Goal: Task Accomplishment & Management: Use online tool/utility

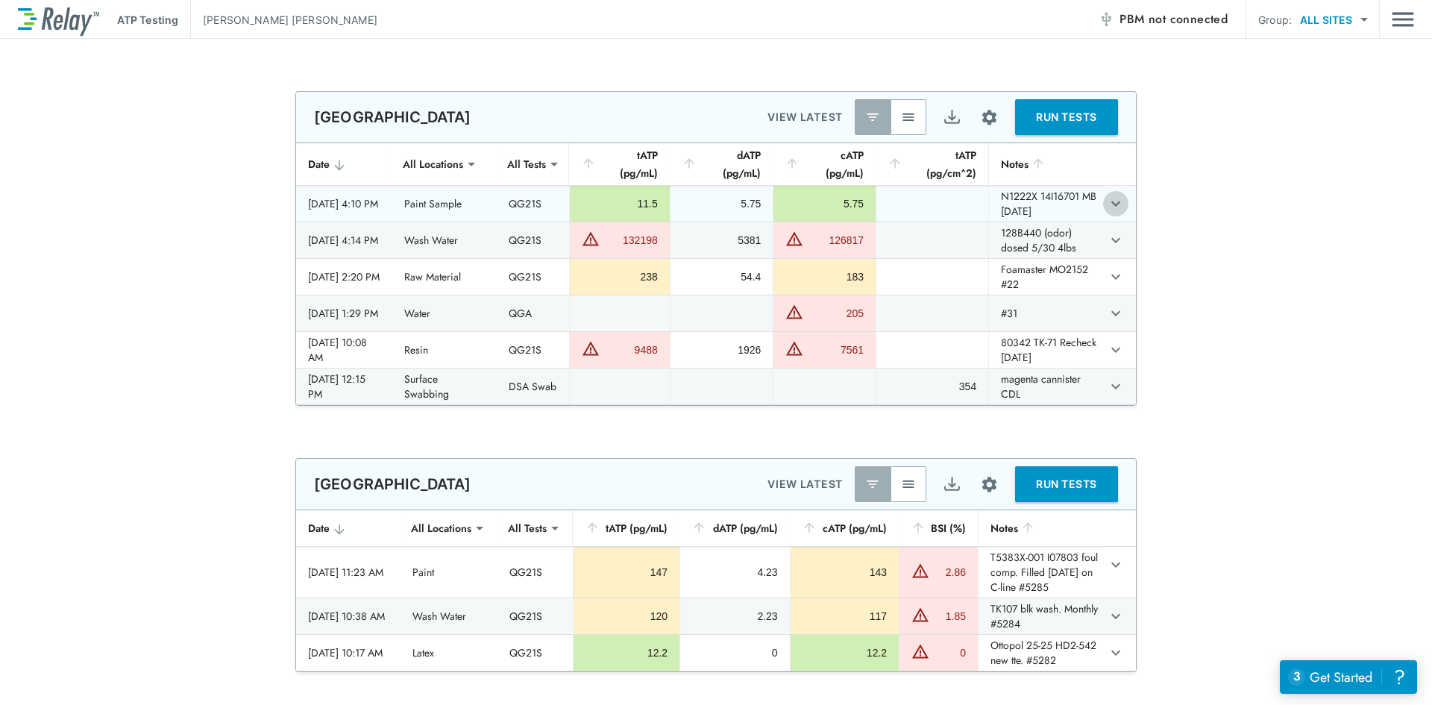
drag, startPoint x: 724, startPoint y: 334, endPoint x: 1100, endPoint y: 204, distance: 397.7
click at [1103, 204] on button "expand row" at bounding box center [1115, 203] width 25 height 25
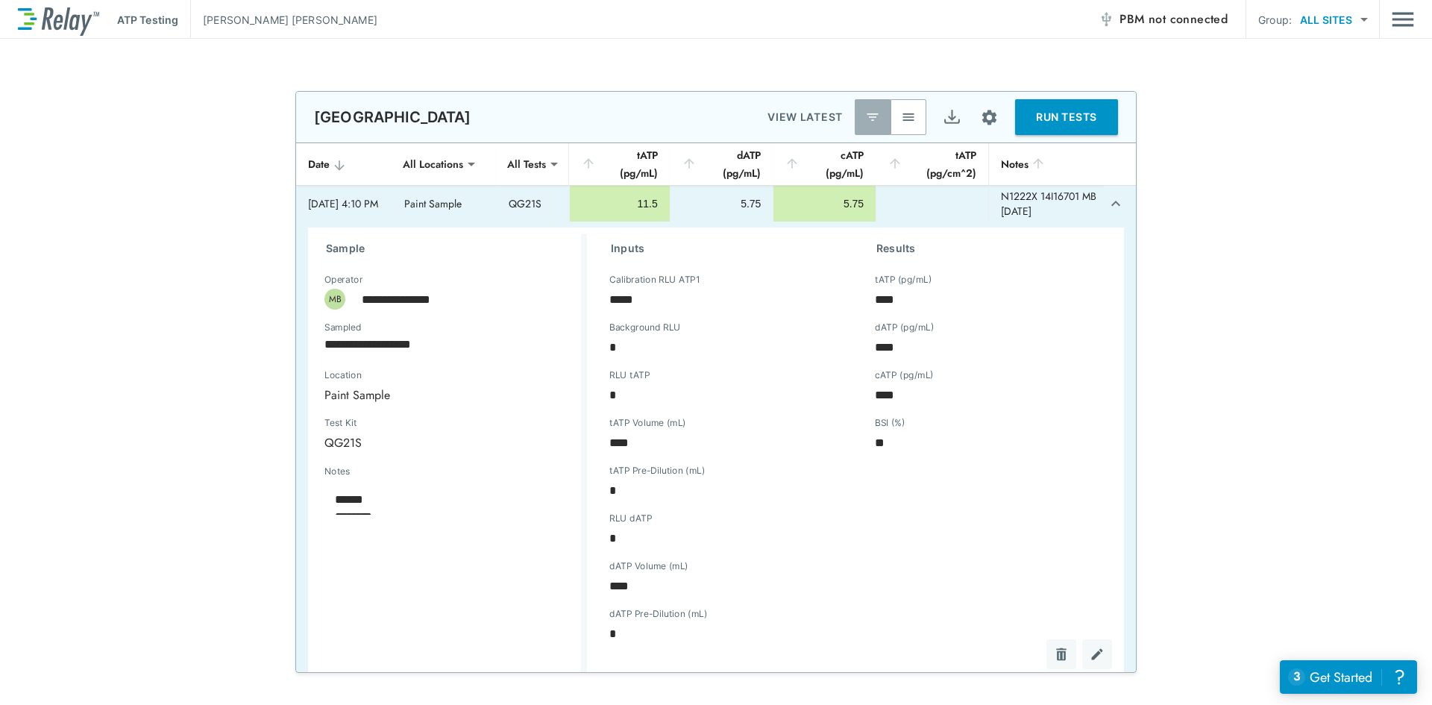
click at [906, 116] on img "button" at bounding box center [908, 117] width 15 height 15
click at [1114, 205] on td "sticky table" at bounding box center [1119, 204] width 33 height 36
type textarea "*"
click at [1107, 208] on icon "expand row" at bounding box center [1116, 204] width 18 height 18
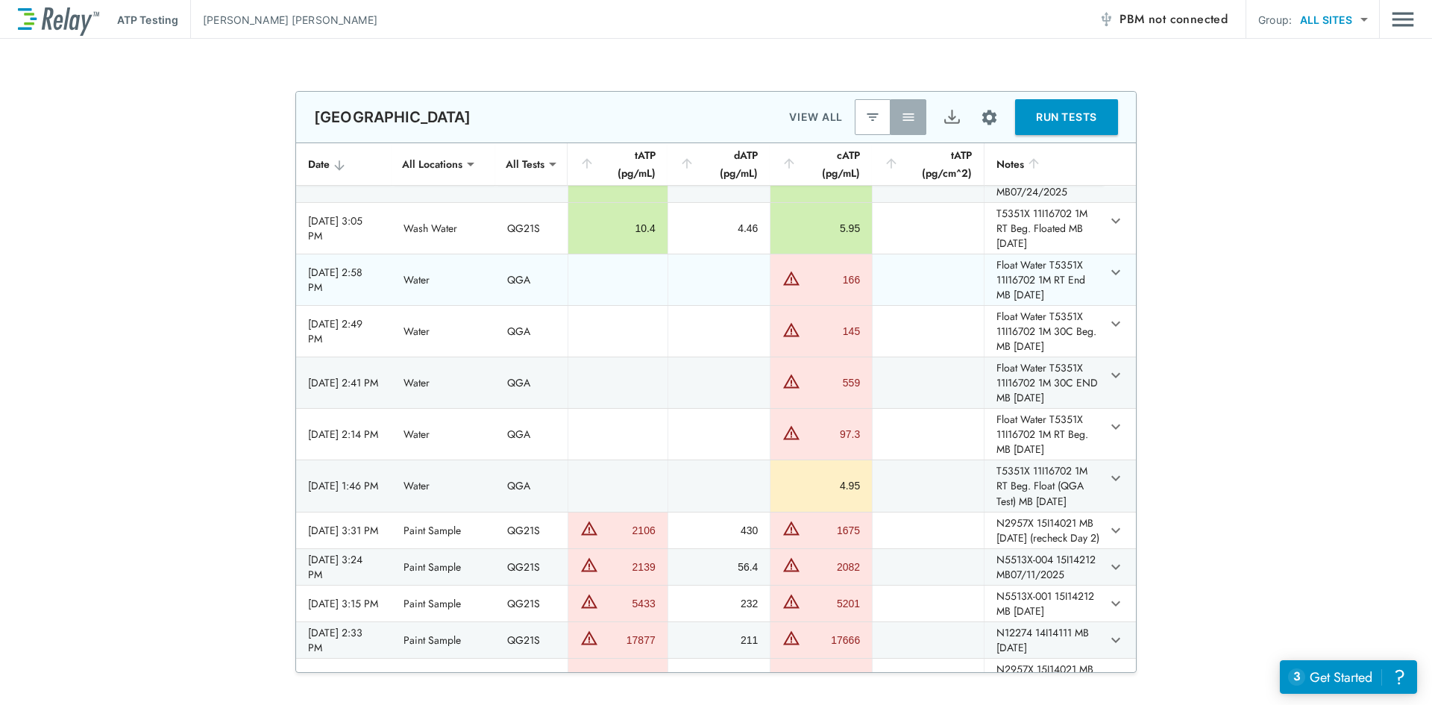
scroll to position [2936, 0]
